Goal: Task Accomplishment & Management: Manage account settings

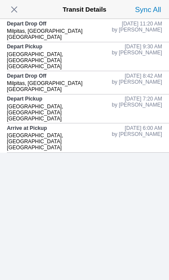
scroll to position [94, 0]
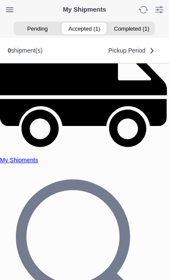
click at [86, 29] on ion-segment-button "Accepted (1)" at bounding box center [84, 28] width 47 height 12
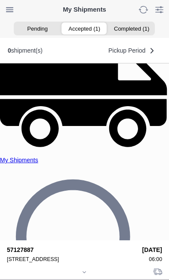
click at [90, 269] on div at bounding box center [85, 272] width 156 height 6
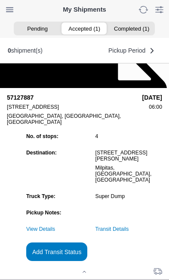
scroll to position [94, 0]
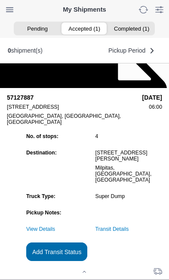
click at [0, 0] on slot "Add Transit Status" at bounding box center [0, 0] width 0 height 0
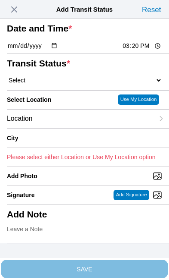
click at [157, 50] on input "15:20" at bounding box center [142, 45] width 41 height 9
type input "12:38"
click at [53, 84] on select "Select Arrive at Drop Off Arrive at Pickup Break Start Break Stop Depart Drop O…" at bounding box center [85, 80] width 156 height 8
select select "DPTPULOC"
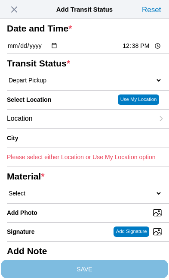
click at [73, 128] on div "Location" at bounding box center [80, 119] width 147 height 19
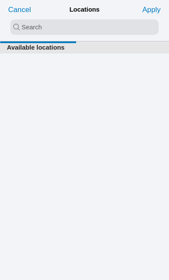
click at [26, 30] on input "search text" at bounding box center [84, 27] width 149 height 16
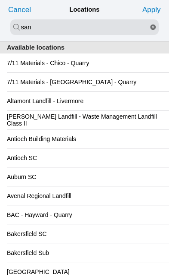
type input "san"
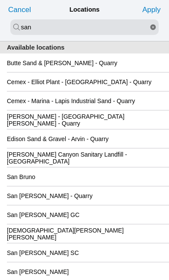
click at [99, 224] on div "San Jose GC" at bounding box center [85, 214] width 156 height 19
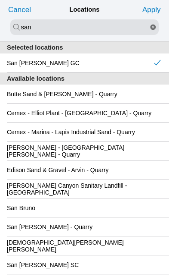
click at [0, 0] on slot "Apply" at bounding box center [0, 0] width 0 height 0
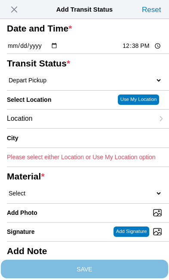
type input "San Jose"
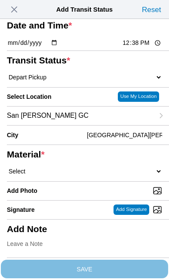
scroll to position [64, 0]
click at [70, 175] on select "Select 1" x 3" Rock 1" x 4" Rock 2" x 4" Rock Asphalt Cold Patch Backfill Spec …" at bounding box center [85, 171] width 156 height 8
select select "708654"
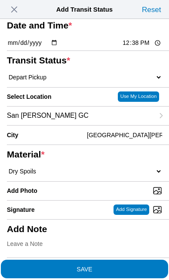
click at [120, 266] on span "SAVE" at bounding box center [85, 269] width 156 height 6
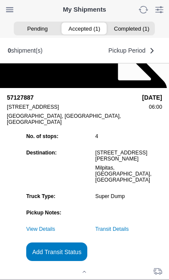
scroll to position [0, 0]
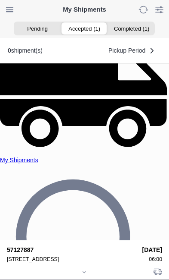
click at [85, 269] on icon at bounding box center [84, 271] width 5 height 5
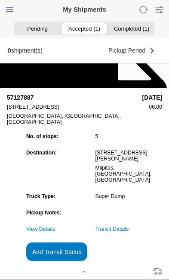
scroll to position [66, 0]
click at [0, 0] on slot "Add Transit Status" at bounding box center [0, 0] width 0 height 0
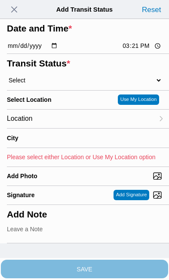
click at [151, 50] on input "15:21" at bounding box center [142, 45] width 41 height 9
type input "14:30"
click at [60, 84] on select "Select Arrive at Drop Off Arrive at Pickup Break Start Break Stop Depart Drop O…" at bounding box center [85, 80] width 156 height 8
select select "DPTDLVLOC"
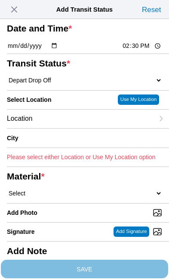
click at [69, 128] on div "Location" at bounding box center [80, 119] width 147 height 19
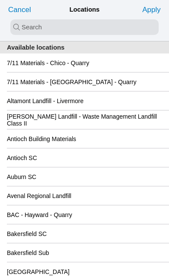
click at [35, 27] on input "search text" at bounding box center [84, 27] width 149 height 16
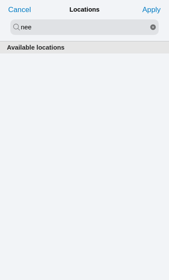
click at [59, 27] on input "nee" at bounding box center [84, 27] width 149 height 16
type input "new"
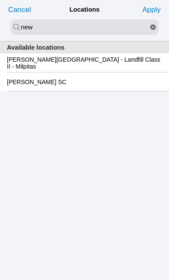
click at [0, 0] on slot "Newby Island - Landfill Class II - Milpitas" at bounding box center [0, 0] width 0 height 0
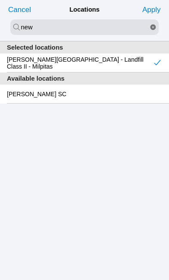
click at [0, 0] on slot "Apply" at bounding box center [0, 0] width 0 height 0
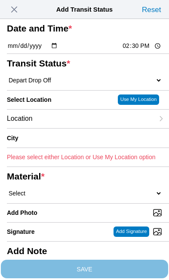
type input "Milpitas"
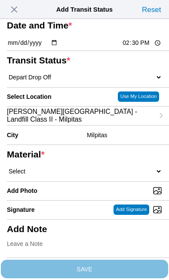
scroll to position [77, 0]
click at [68, 169] on select "Select 1" x 3" Rock 1" x 4" Rock 2" x 4" Rock Asphalt Cold Patch Backfill Spec …" at bounding box center [85, 171] width 156 height 8
select select "708654"
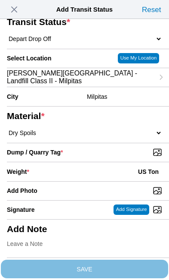
click at [128, 157] on input "Dump / Quarry Tag *" at bounding box center [88, 151] width 163 height 9
type input "C:\fakepath\image.jpg"
click at [86, 172] on div "Weight * US Ton" at bounding box center [85, 171] width 156 height 19
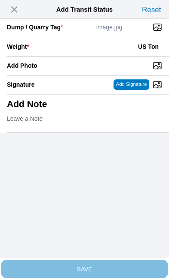
scroll to position [177, 0]
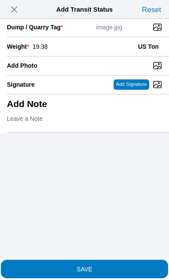
type input "19.38"
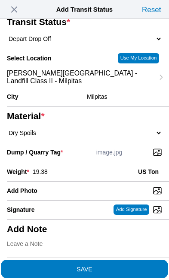
click at [103, 266] on span "SAVE" at bounding box center [85, 269] width 156 height 6
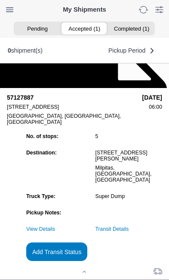
scroll to position [0, 0]
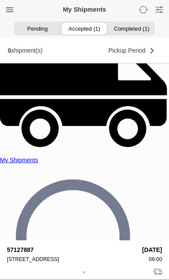
click at [87, 269] on div at bounding box center [85, 272] width 156 height 6
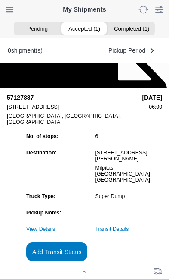
scroll to position [94, 0]
click at [129, 226] on link "Transit Details" at bounding box center [113, 229] width 34 height 6
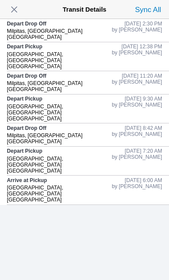
scroll to position [0, 0]
click at [10, 8] on span "button" at bounding box center [14, 9] width 12 height 12
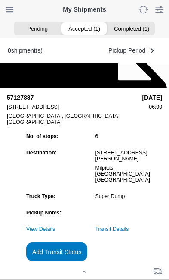
click at [0, 0] on slot "Add Transit Status" at bounding box center [0, 0] width 0 height 0
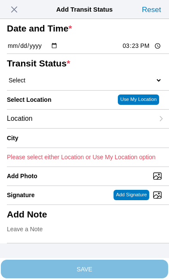
click at [148, 50] on input "15:23" at bounding box center [142, 45] width 41 height 9
type input "14:31"
click at [64, 84] on select "Select Arrive at Drop Off Arrive at Pickup Break Start Break Stop Depart Drop O…" at bounding box center [85, 80] width 156 height 8
select select "BREAKSTART"
click at [69, 128] on div "Location" at bounding box center [80, 119] width 147 height 19
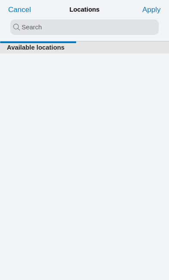
click at [37, 26] on input "search text" at bounding box center [84, 27] width 149 height 16
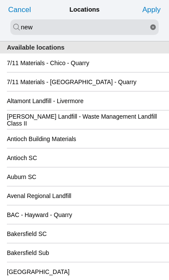
type input "new"
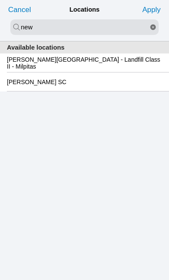
click at [0, 0] on slot "Newby Island - Landfill Class II - Milpitas" at bounding box center [0, 0] width 0 height 0
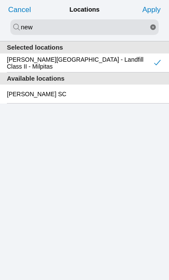
click at [0, 0] on slot "Apply" at bounding box center [0, 0] width 0 height 0
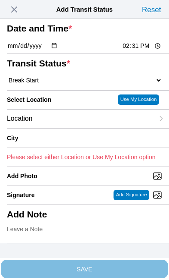
type input "Milpitas"
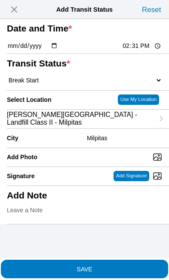
click at [115, 266] on span "SAVE" at bounding box center [85, 269] width 156 height 6
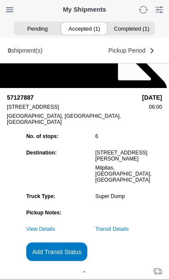
click at [0, 0] on slot "Add Transit Status" at bounding box center [0, 0] width 0 height 0
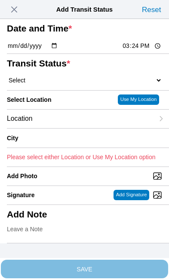
click at [146, 50] on input "15:24" at bounding box center [142, 45] width 41 height 9
type input "15:00"
click at [61, 84] on select "Select Arrive at Drop Off Arrive at Pickup Break Start Break Stop Depart Drop O…" at bounding box center [85, 80] width 156 height 8
select select "BREAKSTOP"
click at [73, 128] on div "Location" at bounding box center [80, 119] width 147 height 19
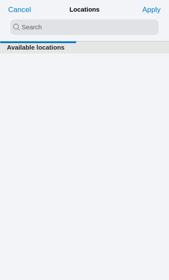
click at [39, 29] on input "search text" at bounding box center [84, 27] width 149 height 16
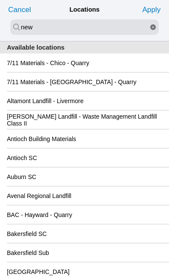
type input "new"
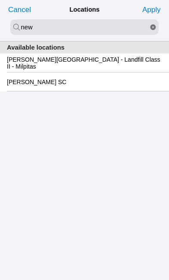
click at [0, 0] on slot "Newby Island - Landfill Class II - Milpitas" at bounding box center [0, 0] width 0 height 0
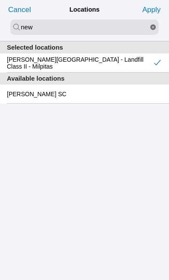
click at [0, 0] on slot "Apply" at bounding box center [0, 0] width 0 height 0
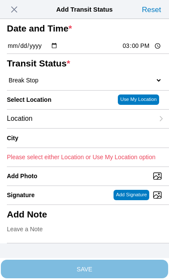
type input "Milpitas"
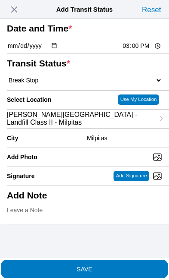
click at [119, 266] on span "SAVE" at bounding box center [85, 269] width 156 height 6
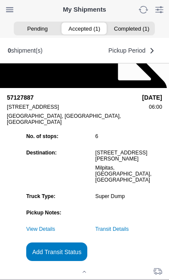
click at [129, 226] on link "Transit Details" at bounding box center [113, 229] width 34 height 6
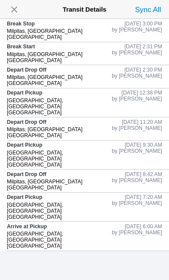
click at [22, 5] on button "button" at bounding box center [14, 10] width 16 height 14
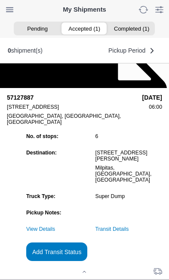
click at [0, 0] on slot "Add Transit Status" at bounding box center [0, 0] width 0 height 0
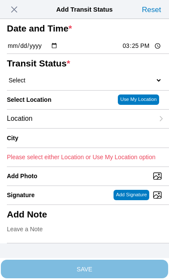
click at [142, 50] on input "15:25" at bounding box center [142, 45] width 41 height 9
type input "15:30"
click at [58, 84] on select "Select Arrive at Drop Off Arrive at Pickup Break Start Break Stop Depart Drop O…" at bounding box center [85, 80] width 156 height 8
select select "DELIVRED"
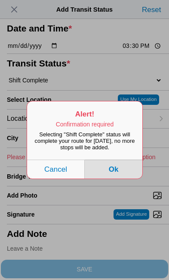
click at [123, 178] on button "Ok" at bounding box center [114, 169] width 58 height 19
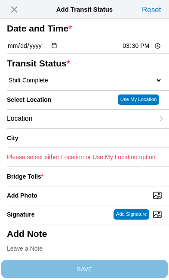
click at [71, 128] on div "Location" at bounding box center [80, 119] width 147 height 19
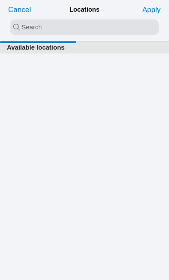
click at [44, 26] on input "search text" at bounding box center [84, 27] width 149 height 16
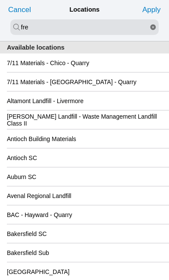
type input "fre"
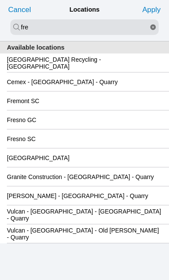
click at [79, 109] on div "Fremont SC" at bounding box center [85, 100] width 156 height 19
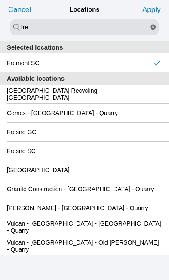
click at [0, 0] on slot "Apply" at bounding box center [0, 0] width 0 height 0
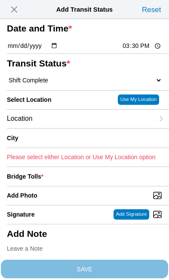
type input "Fremont"
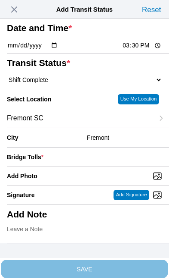
scroll to position [44, 0]
click at [94, 163] on div "Bridge Tolls *" at bounding box center [85, 156] width 156 height 19
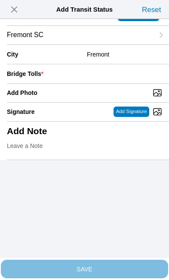
scroll to position [84, 0]
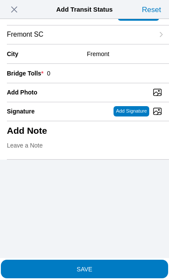
type input "0"
click at [81, 97] on input "Add Photo" at bounding box center [88, 92] width 163 height 9
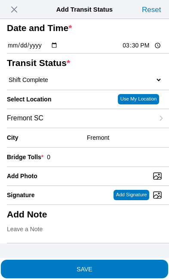
scroll to position [72, 0]
type input "C:\fakepath\image.jpg"
click at [120, 266] on span "SAVE" at bounding box center [85, 269] width 156 height 6
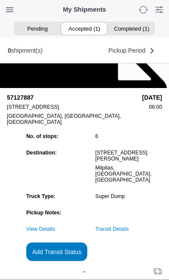
scroll to position [0, 0]
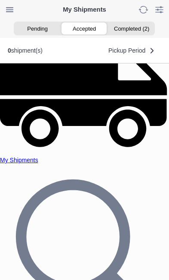
click at [138, 30] on ion-segment-button "Completed (2)" at bounding box center [131, 28] width 47 height 12
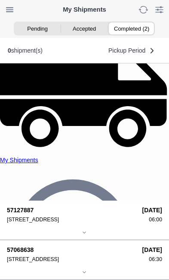
click at [88, 25] on ion-segment-button "Accepted" at bounding box center [84, 28] width 47 height 12
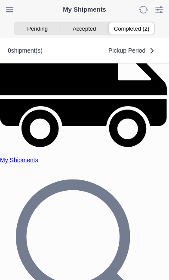
click at [137, 27] on ion-segment-button "Completed (2)" at bounding box center [131, 28] width 47 height 12
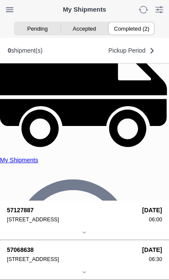
click at [103, 207] on div "57127887 41800 Boscell Rd, 94538 10/15/2025 06:00" at bounding box center [85, 215] width 156 height 16
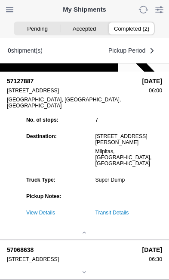
scroll to position [118, 0]
click at [129, 210] on link "Transit Details" at bounding box center [113, 213] width 34 height 6
